Goal: Task Accomplishment & Management: Use online tool/utility

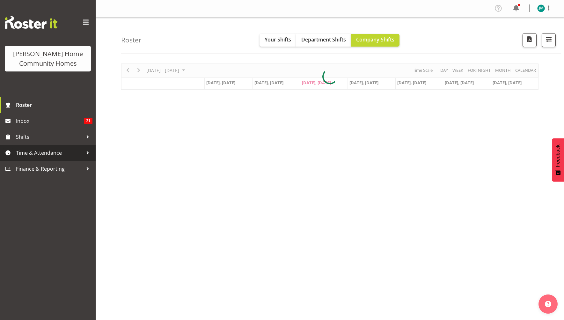
click at [60, 155] on span "Time & Attendance" at bounding box center [49, 153] width 67 height 10
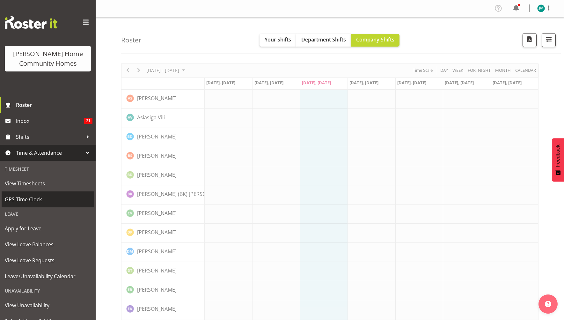
click at [40, 201] on span "GPS Time Clock" at bounding box center [48, 199] width 86 height 10
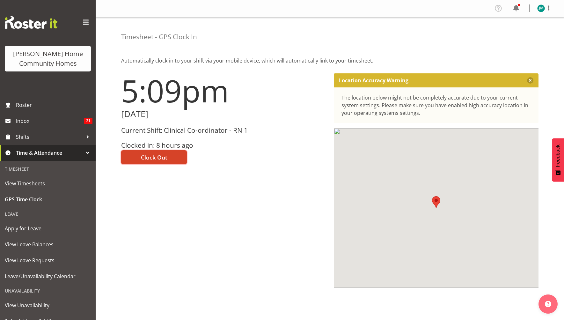
click at [158, 153] on span "Clock Out" at bounding box center [154, 157] width 26 height 8
